Goal: Information Seeking & Learning: Learn about a topic

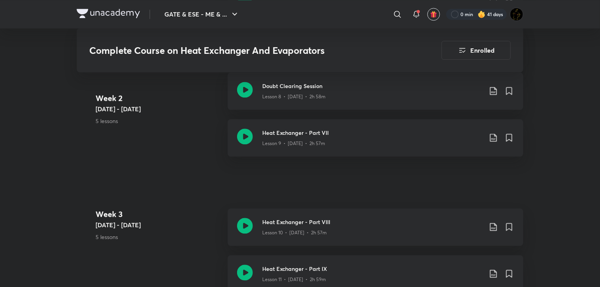
scroll to position [826, 0]
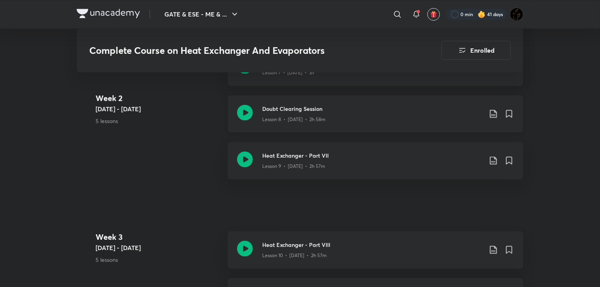
click at [251, 110] on icon at bounding box center [245, 113] width 16 height 16
